Goal: Task Accomplishment & Management: Use online tool/utility

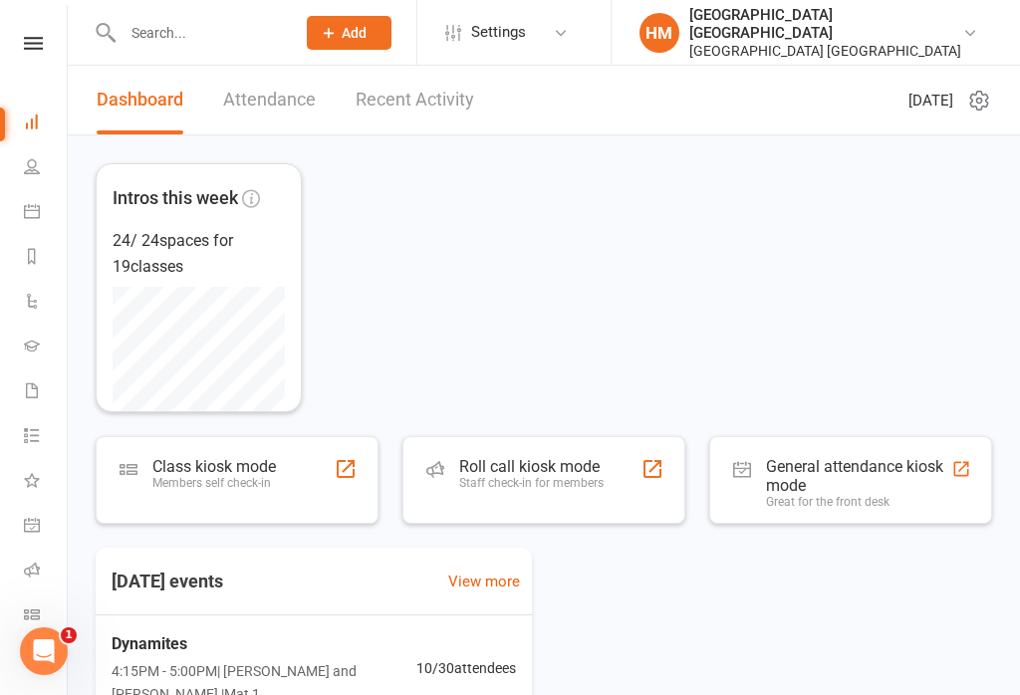
click at [23, 15] on nav "Clubworx Dashboard People Calendar Reports Automations Gradings Waivers 2 Tasks…" at bounding box center [34, 352] width 68 height 695
click at [37, 29] on nav "Clubworx Dashboard People Calendar Reports Automations Gradings Waivers 2 Tasks…" at bounding box center [34, 352] width 68 height 695
click at [27, 61] on div "Clubworx" at bounding box center [33, 69] width 67 height 65
click at [47, 46] on link at bounding box center [33, 43] width 71 height 13
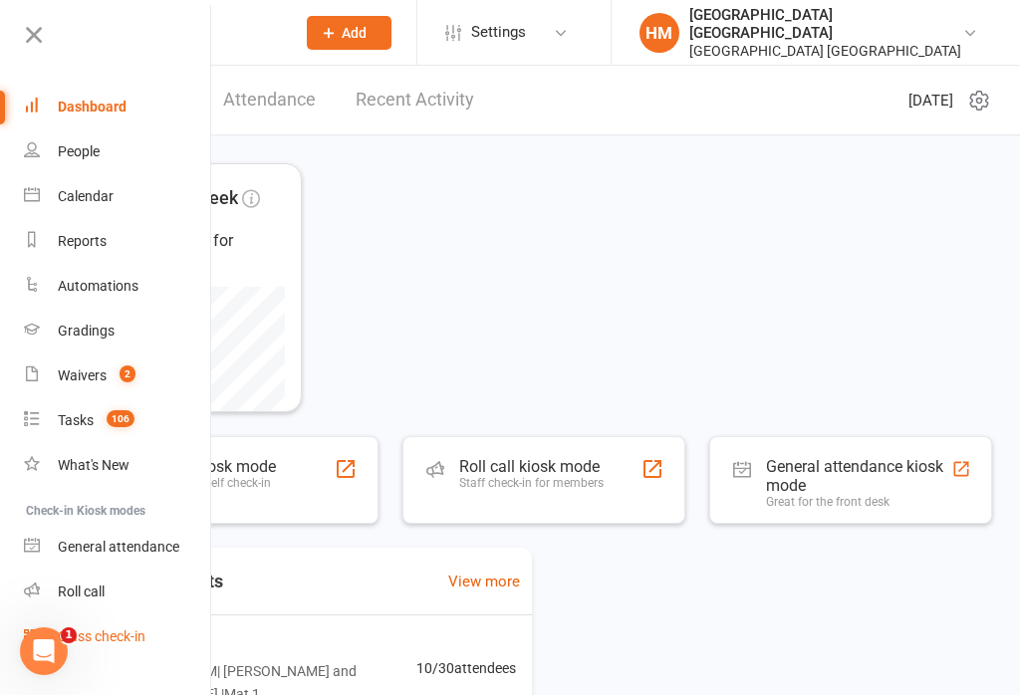
click at [148, 632] on link "Class check-in" at bounding box center [118, 637] width 188 height 45
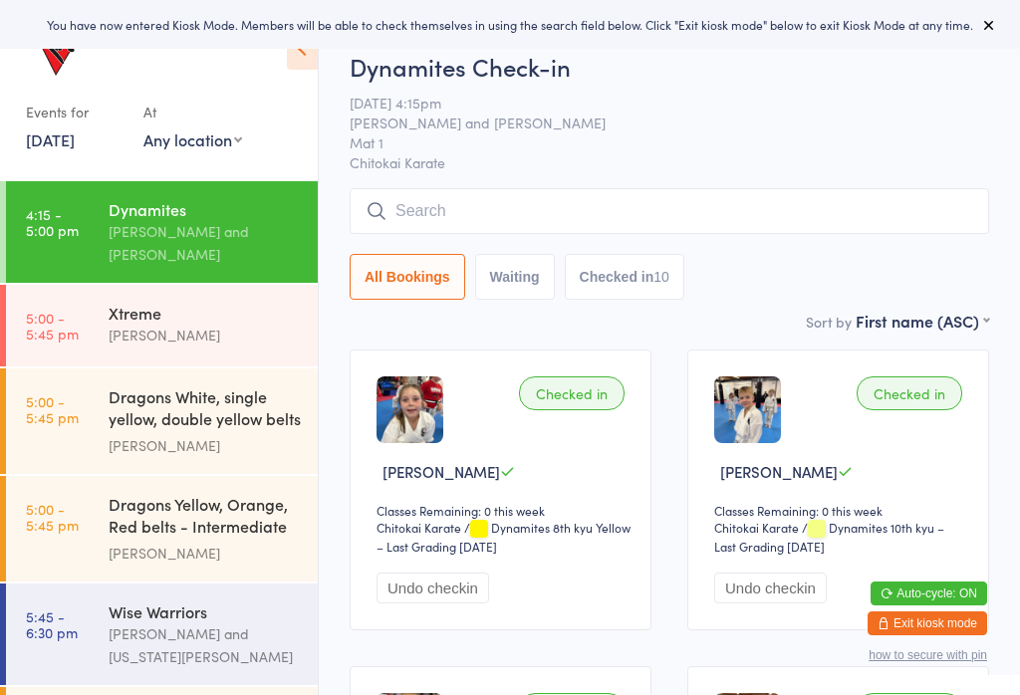
click at [958, 1] on div "You have now entered Kiosk Mode. Members will be able to check themselves in us…" at bounding box center [510, 24] width 1020 height 49
click at [1000, 14] on button at bounding box center [989, 25] width 24 height 24
